Goal: Check status

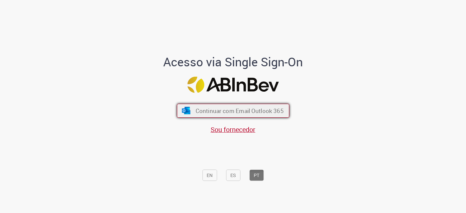
click at [252, 115] on button "Continuar com Email Outlook 365" at bounding box center [233, 111] width 113 height 14
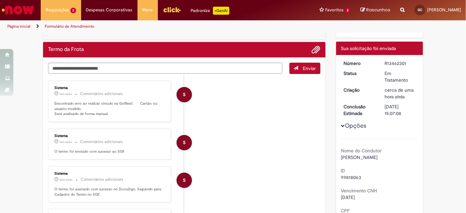
scroll to position [60, 0]
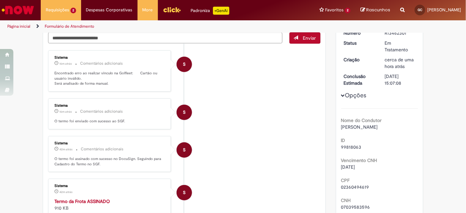
click at [63, 78] on p "Encontrado erro ao realizar vínculo na Golfleet: Cartão ou usuário inválido. Se…" at bounding box center [109, 79] width 111 height 16
click at [64, 81] on p "Encontrado erro ao realizar vínculo na Golfleet: Cartão ou usuário inválido. Se…" at bounding box center [109, 79] width 111 height 16
click at [63, 81] on p "Encontrado erro ao realizar vínculo na Golfleet: Cartão ou usuário inválido. Se…" at bounding box center [109, 79] width 111 height 16
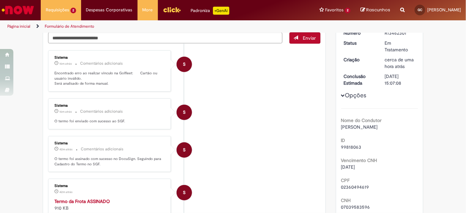
click at [63, 81] on p "Encontrado erro ao realizar vínculo na Golfleet: Cartão ou usuário inválido. Se…" at bounding box center [109, 79] width 111 height 16
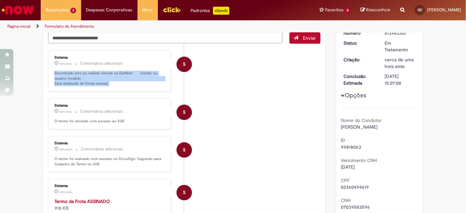
click at [63, 81] on p "Encontrado erro ao realizar vínculo na Golfleet: Cartão ou usuário inválido. Se…" at bounding box center [109, 79] width 111 height 16
click at [67, 74] on p "Encontrado erro ao realizar vínculo na Golfleet: Cartão ou usuário inválido. Se…" at bounding box center [109, 79] width 111 height 16
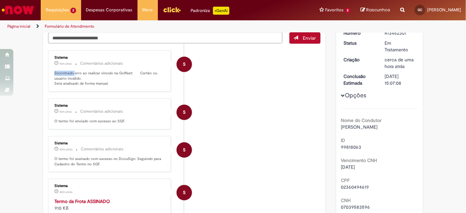
click at [67, 74] on p "Encontrado erro ao realizar vínculo na Golfleet: Cartão ou usuário inválido. Se…" at bounding box center [109, 79] width 111 height 16
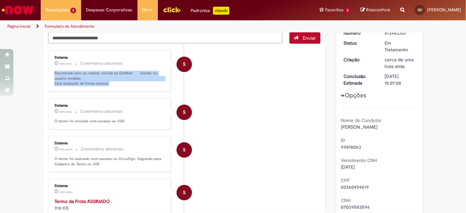
click at [67, 74] on p "Encontrado erro ao realizar vínculo na Golfleet: Cartão ou usuário inválido. Se…" at bounding box center [109, 79] width 111 height 16
drag, startPoint x: 67, startPoint y: 74, endPoint x: 86, endPoint y: 75, distance: 19.1
click at [69, 76] on p "Encontrado erro ao realizar vínculo na Golfleet: Cartão ou usuário inválido. Se…" at bounding box center [109, 79] width 111 height 16
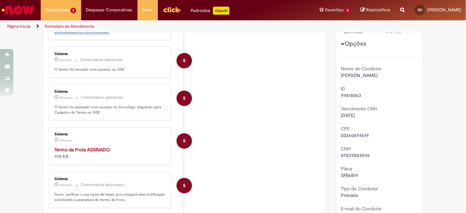
scroll to position [0, 0]
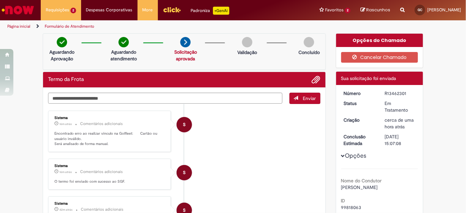
click at [230, 144] on li "S Sistema 16m atrás 16 minutos atrás Comentários adicionais Encontrado erro ao …" at bounding box center [184, 131] width 272 height 41
click at [183, 39] on img at bounding box center [185, 42] width 10 height 10
click at [120, 43] on img at bounding box center [124, 42] width 10 height 10
click at [388, 146] on div "[DATE] 15:07:08" at bounding box center [400, 140] width 31 height 13
click at [389, 145] on div "[DATE] 15:07:08" at bounding box center [400, 140] width 31 height 13
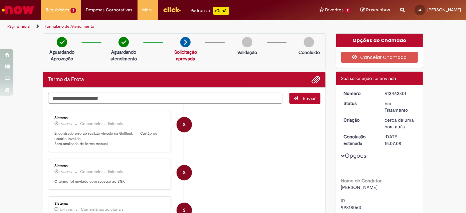
click at [389, 145] on div "[DATE] 15:07:08" at bounding box center [400, 140] width 31 height 13
click at [399, 145] on div "[DATE] 15:07:08" at bounding box center [400, 140] width 31 height 13
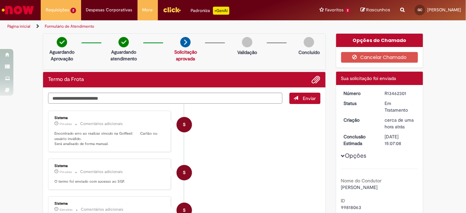
click at [396, 145] on div "[DATE] 15:07:08" at bounding box center [400, 140] width 31 height 13
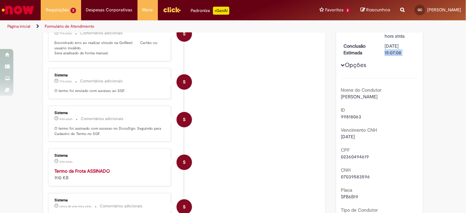
scroll to position [212, 0]
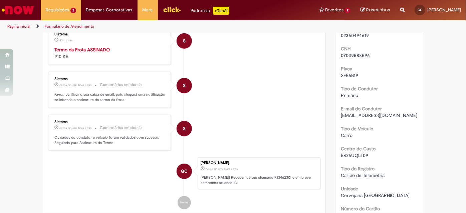
click at [87, 48] on strong "Termo da Frota ASSINADO" at bounding box center [81, 50] width 55 height 6
click at [295, 91] on li "S Sistema cerca de uma hora atrás cerca de uma hora atrás Comentários adicionai…" at bounding box center [184, 90] width 272 height 36
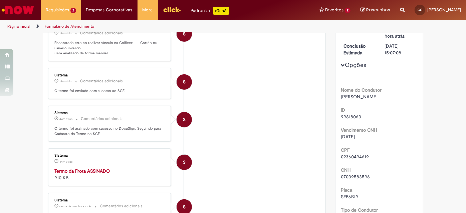
scroll to position [0, 0]
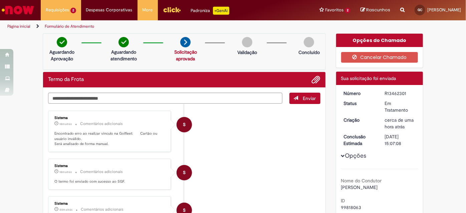
click at [250, 130] on li "S Sistema 18m atrás 18 minutos atrás Comentários adicionais Encontrado erro ao …" at bounding box center [184, 131] width 272 height 41
